Goal: Find specific page/section

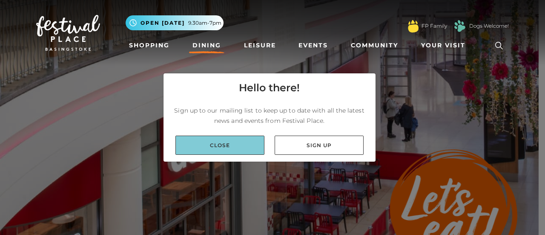
click at [212, 142] on link "Close" at bounding box center [220, 144] width 89 height 19
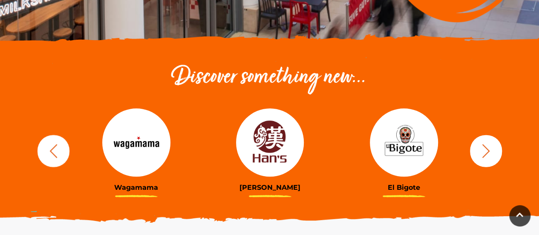
scroll to position [341, 0]
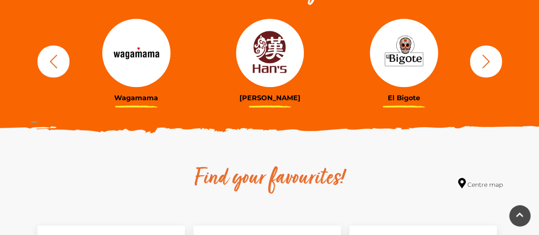
click at [483, 58] on icon "button" at bounding box center [486, 61] width 16 height 16
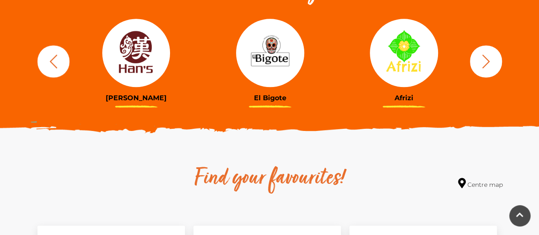
drag, startPoint x: 276, startPoint y: 66, endPoint x: 485, endPoint y: 62, distance: 209.2
click at [485, 62] on icon "button" at bounding box center [486, 61] width 16 height 16
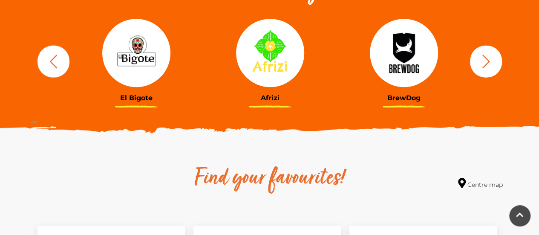
click at [485, 62] on icon "button" at bounding box center [486, 61] width 16 height 16
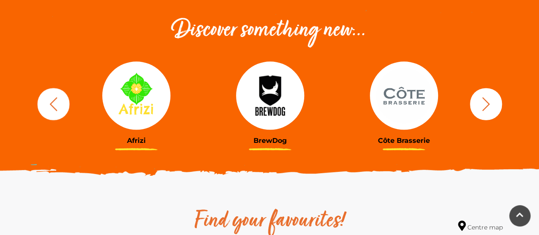
scroll to position [298, 0]
click at [484, 98] on icon "button" at bounding box center [486, 104] width 16 height 16
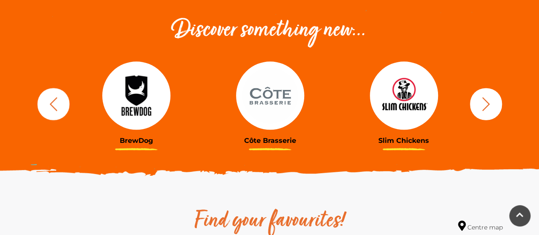
click at [492, 103] on icon "button" at bounding box center [486, 104] width 16 height 16
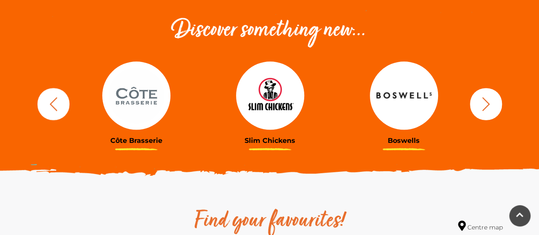
click at [492, 103] on icon "button" at bounding box center [486, 104] width 16 height 16
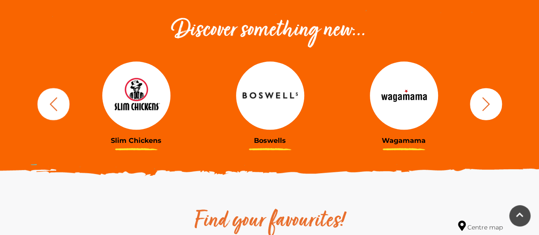
click at [492, 103] on icon "button" at bounding box center [486, 104] width 16 height 16
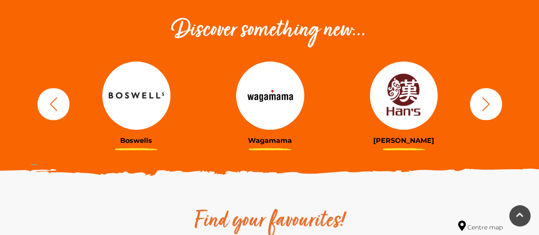
click at [492, 103] on icon "button" at bounding box center [486, 104] width 16 height 16
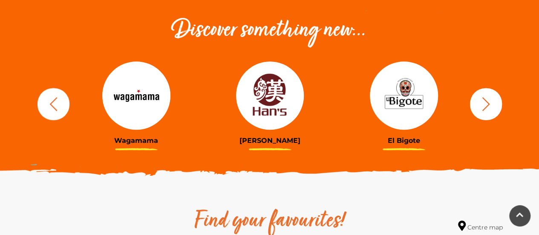
drag, startPoint x: 398, startPoint y: 98, endPoint x: 442, endPoint y: 55, distance: 62.4
click at [442, 55] on div "El Bigote" at bounding box center [404, 103] width 134 height 105
drag, startPoint x: 473, startPoint y: 127, endPoint x: 484, endPoint y: 113, distance: 17.6
click at [476, 124] on div "BrewDog Côte Brasserie Slim Chickens Boswells Wagamama" at bounding box center [270, 103] width 486 height 105
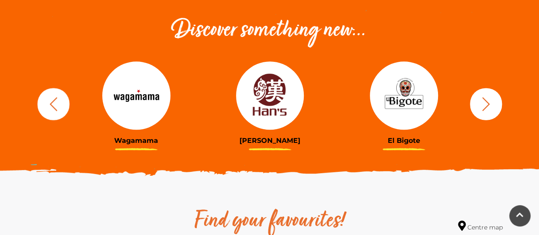
click at [484, 113] on button "button" at bounding box center [486, 104] width 32 height 32
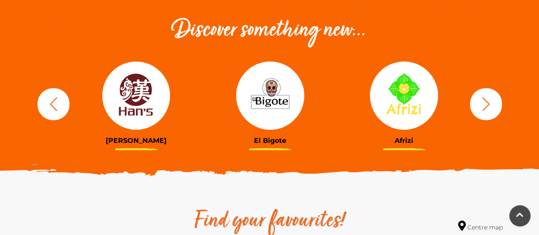
click at [484, 112] on button "button" at bounding box center [486, 104] width 32 height 32
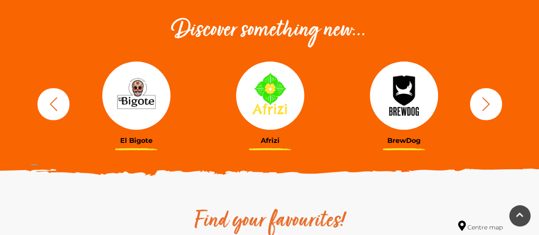
click at [484, 112] on button "button" at bounding box center [486, 104] width 32 height 32
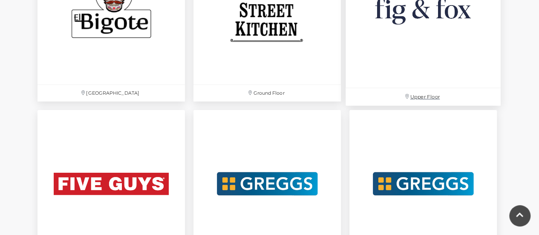
scroll to position [1491, 0]
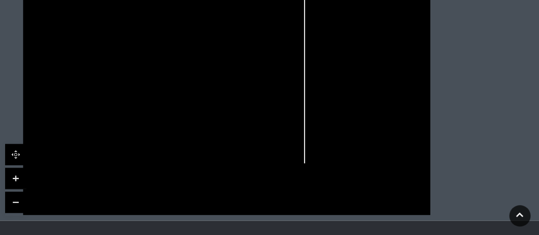
scroll to position [597, 0]
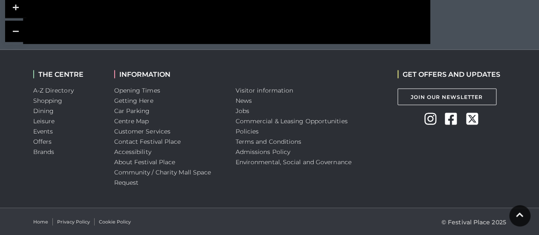
scroll to position [781, 0]
